Goal: Find specific page/section: Find specific page/section

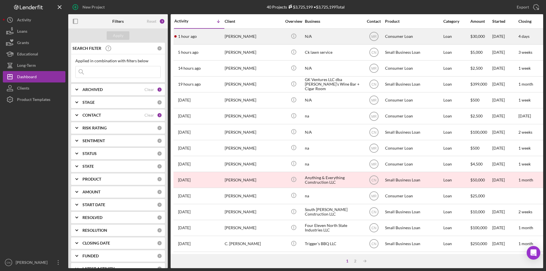
click at [249, 37] on div "[PERSON_NAME]" at bounding box center [253, 36] width 57 height 15
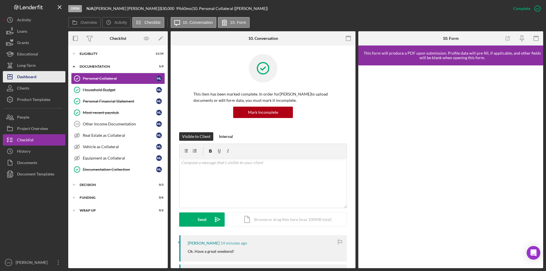
click at [29, 75] on div "Dashboard" at bounding box center [26, 77] width 19 height 13
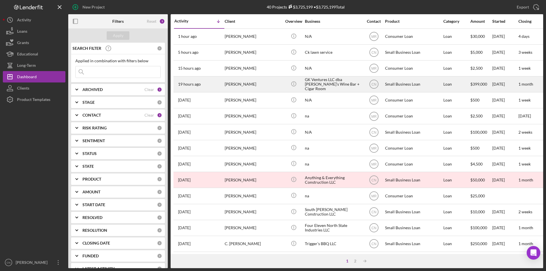
click at [3, 71] on button "Icon/Dashboard Dashboard" at bounding box center [34, 76] width 63 height 11
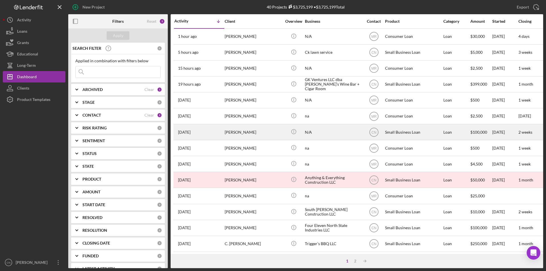
click at [233, 132] on div "[PERSON_NAME]" at bounding box center [253, 131] width 57 height 15
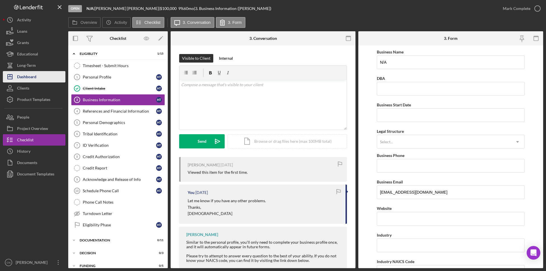
click at [26, 77] on div "Dashboard" at bounding box center [26, 77] width 19 height 13
